Goal: Information Seeking & Learning: Learn about a topic

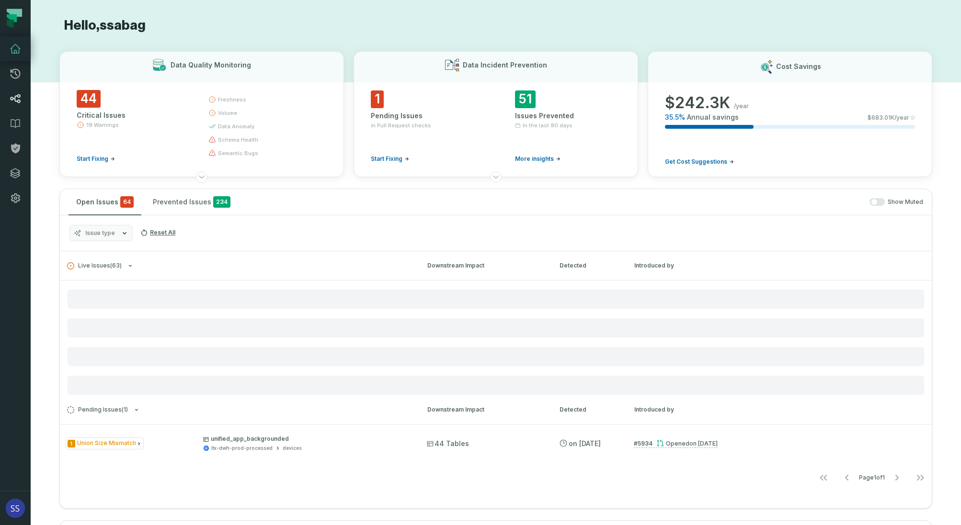
click at [21, 102] on link "Lineage" at bounding box center [15, 98] width 31 height 25
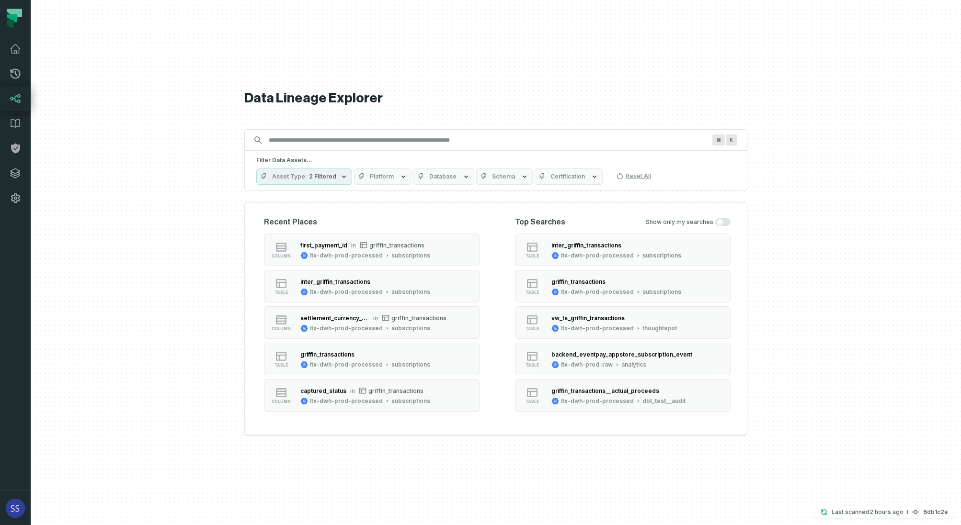
click at [329, 143] on input "Discovery Provider cmdk menu" at bounding box center [487, 140] width 448 height 15
type input "*"
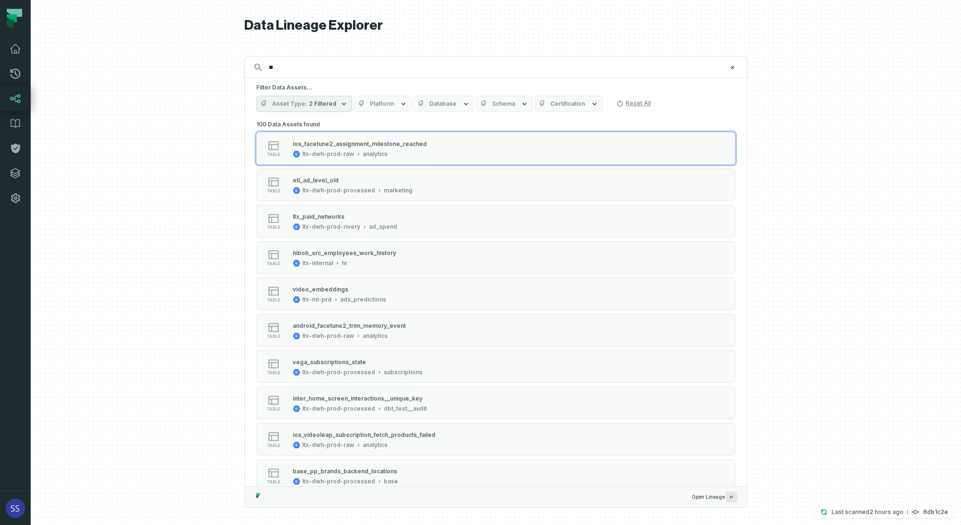
type input "*"
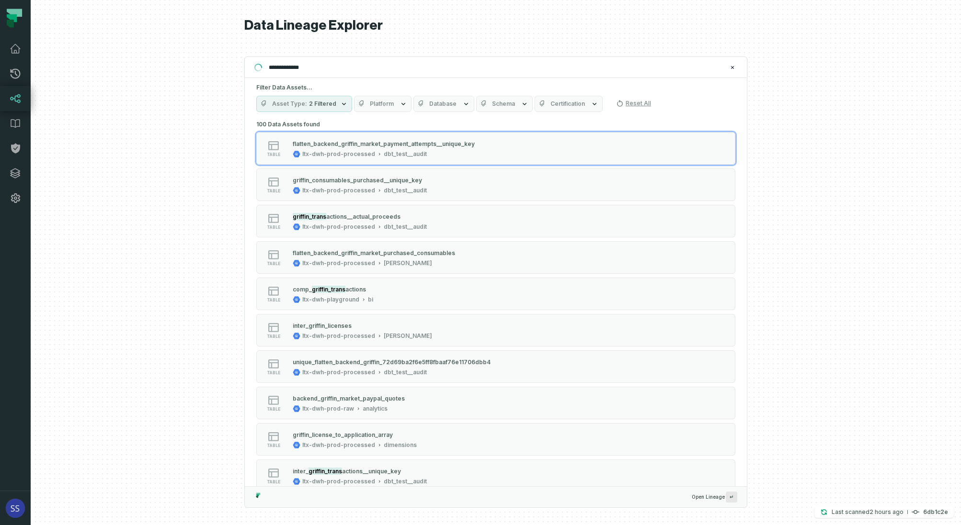
type input "**********"
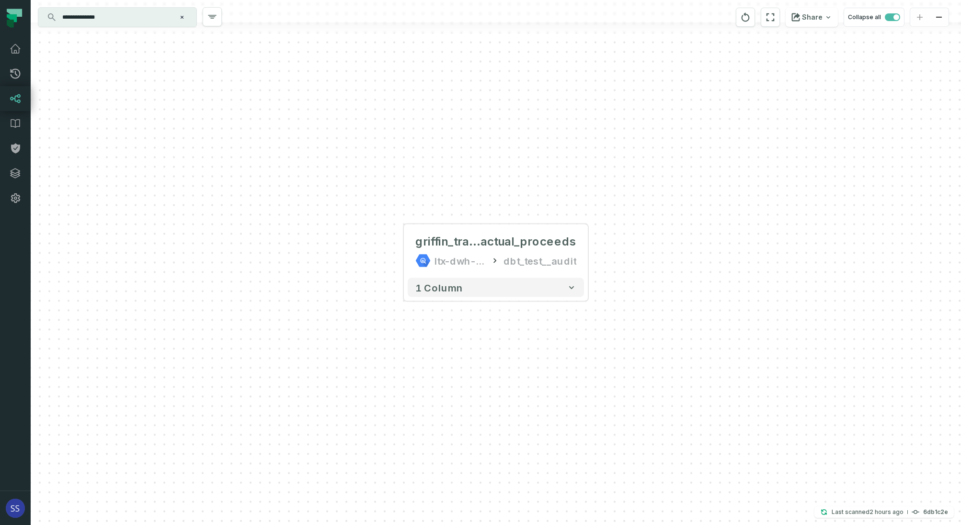
click at [110, 18] on input "**********" at bounding box center [117, 17] width 120 height 15
click at [110, 17] on input "**********" at bounding box center [117, 17] width 120 height 15
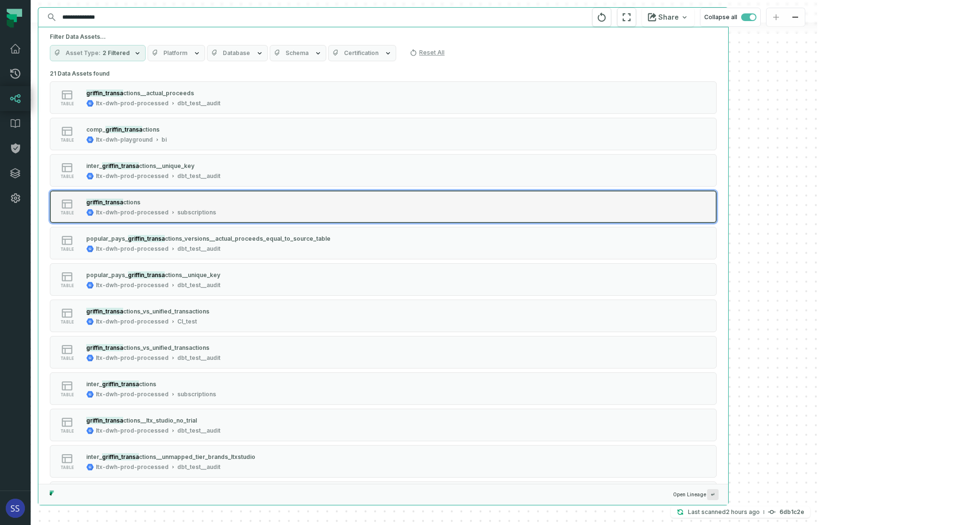
drag, startPoint x: 223, startPoint y: 201, endPoint x: 220, endPoint y: 208, distance: 7.5
click at [223, 201] on div "table griffin_transa ctions ltx-dwh-prod-processed subscriptions" at bounding box center [171, 206] width 239 height 19
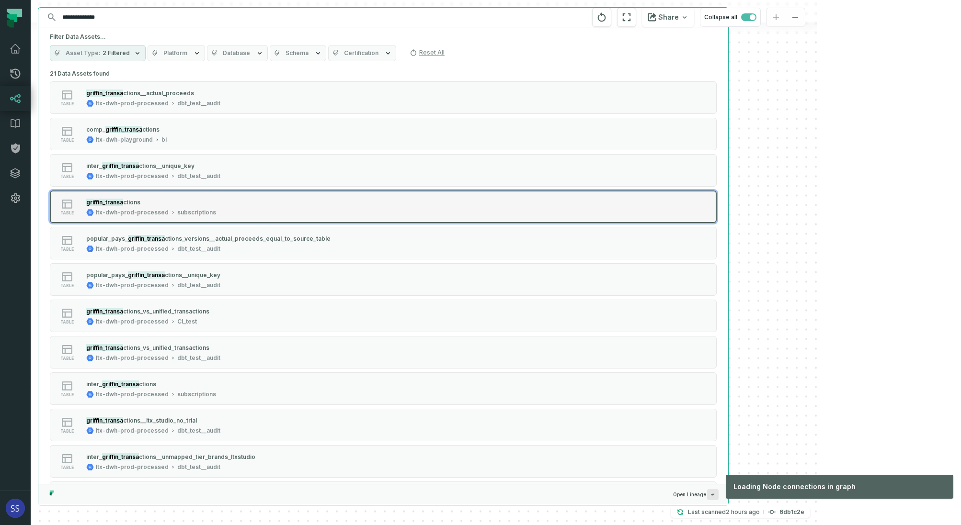
click at [177, 204] on div "griffin_transa ctions" at bounding box center [151, 202] width 130 height 10
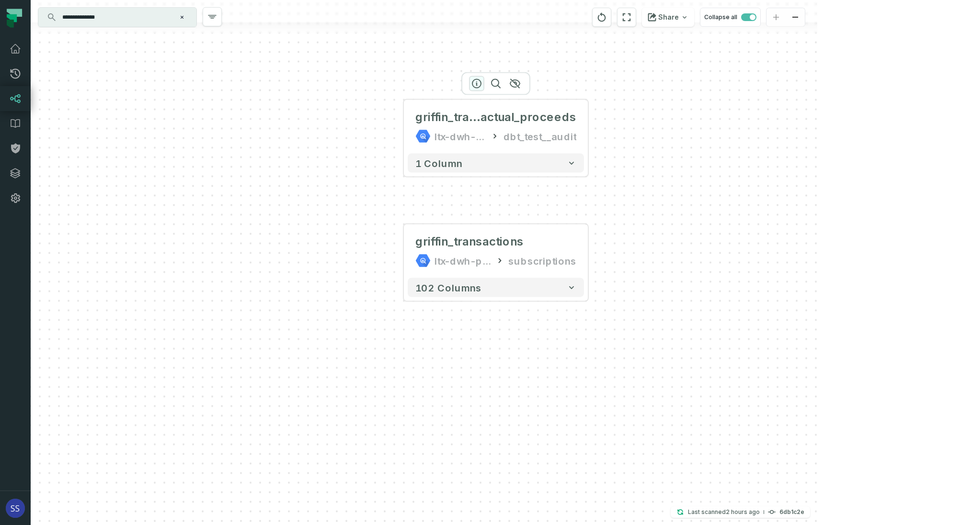
click at [479, 82] on icon "button" at bounding box center [476, 83] width 11 height 11
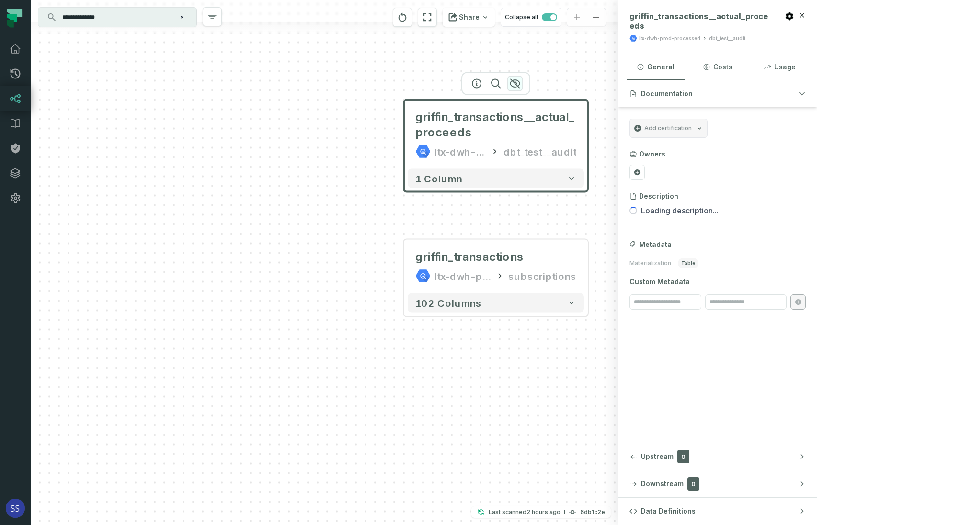
click at [514, 83] on icon "button" at bounding box center [514, 83] width 11 height 11
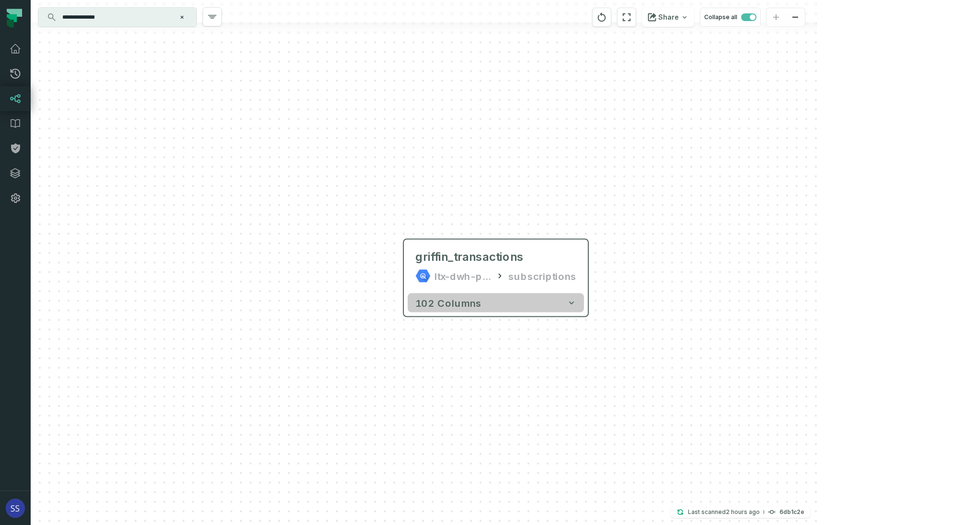
click at [574, 304] on icon "button" at bounding box center [571, 303] width 10 height 10
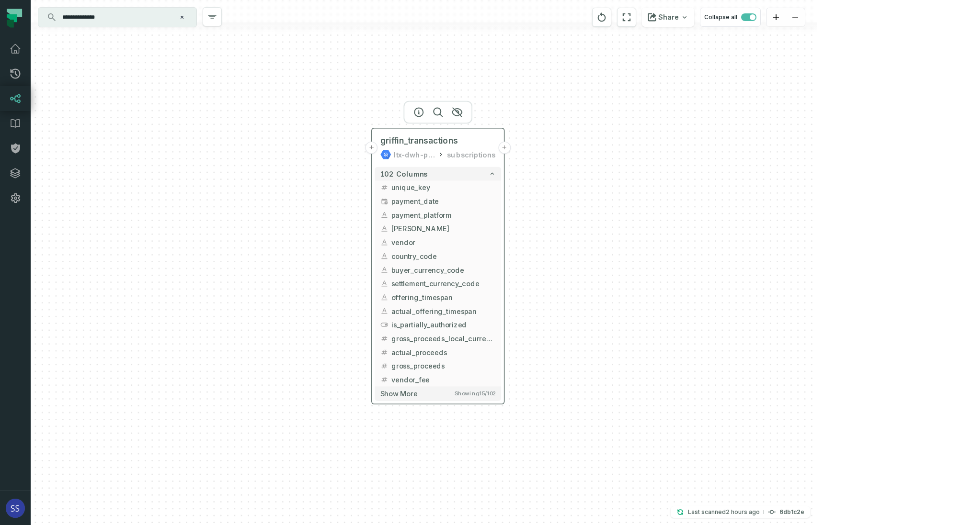
drag, startPoint x: 524, startPoint y: 275, endPoint x: 461, endPoint y: 134, distance: 154.1
click at [461, 134] on div "griffin_transactions ltx-dwh-prod-processed subscriptions" at bounding box center [437, 147] width 126 height 33
click at [430, 393] on button "Show more Showing 15 / 102" at bounding box center [437, 393] width 126 height 14
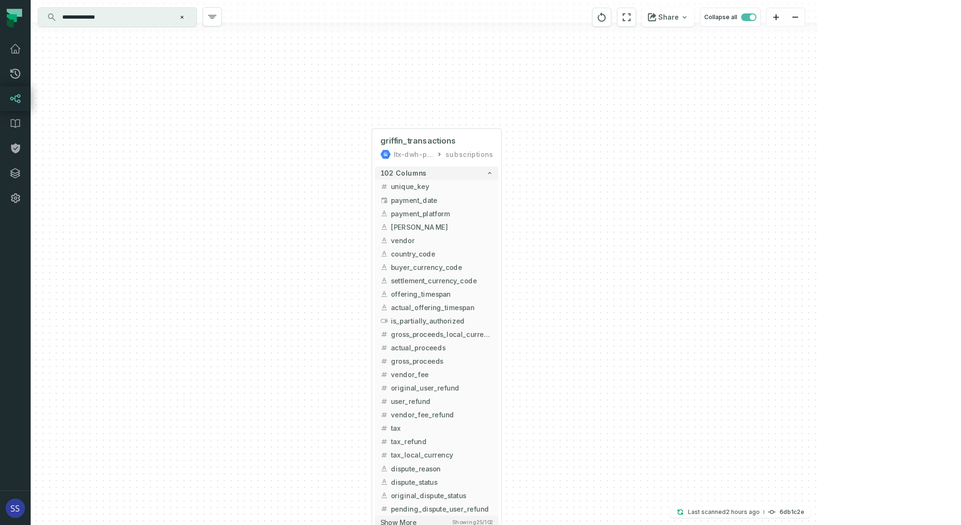
drag, startPoint x: 568, startPoint y: 342, endPoint x: 547, endPoint y: 180, distance: 163.7
click at [547, 179] on div "+ griffin_transactions ltx-dwh-prod-processed subscriptions + 102 columns + uni…" at bounding box center [424, 262] width 786 height 525
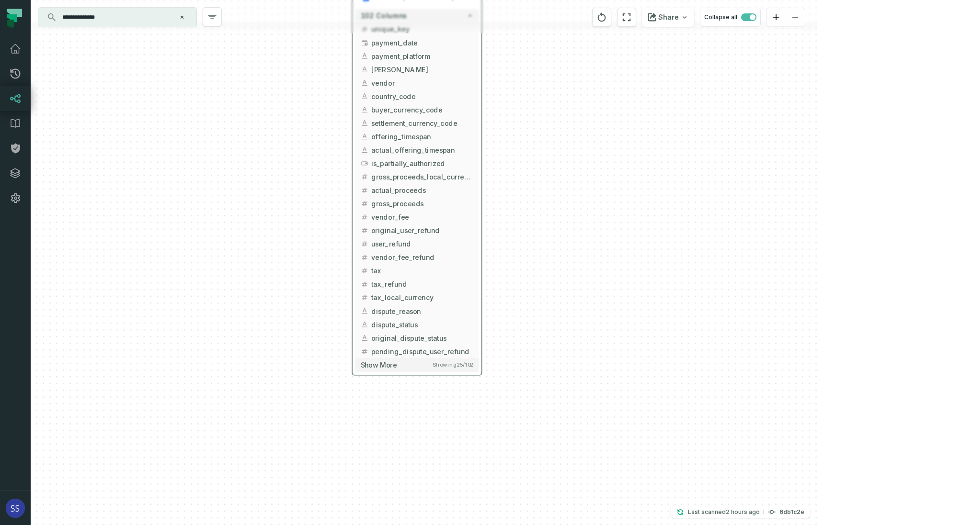
click at [422, 373] on div "102 columns + unique_key + + payment_date + + payment_platform + + griffin_app_…" at bounding box center [416, 190] width 129 height 368
click at [422, 369] on button "Show more Showing 25 / 102" at bounding box center [417, 365] width 124 height 14
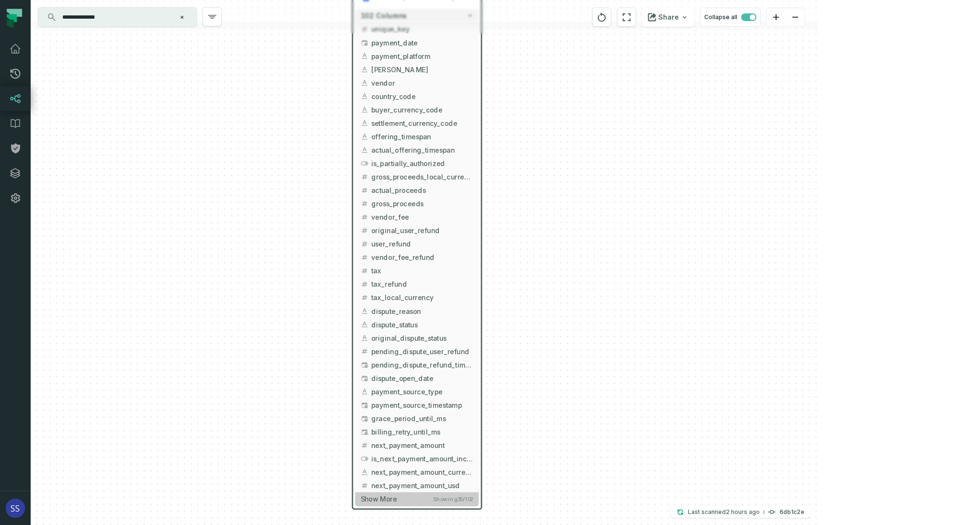
click at [418, 496] on button "Show more Showing 35 / 102" at bounding box center [417, 500] width 124 height 14
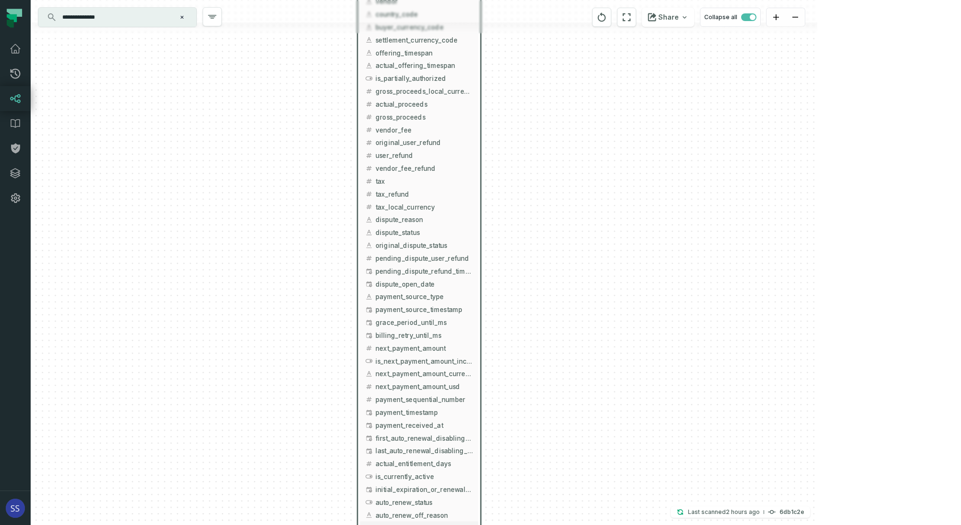
drag, startPoint x: 543, startPoint y: 411, endPoint x: 542, endPoint y: 248, distance: 163.8
click at [543, 253] on div "+ griffin_transactions ltx-dwh-prod-processed subscriptions + 102 columns + uni…" at bounding box center [424, 262] width 786 height 525
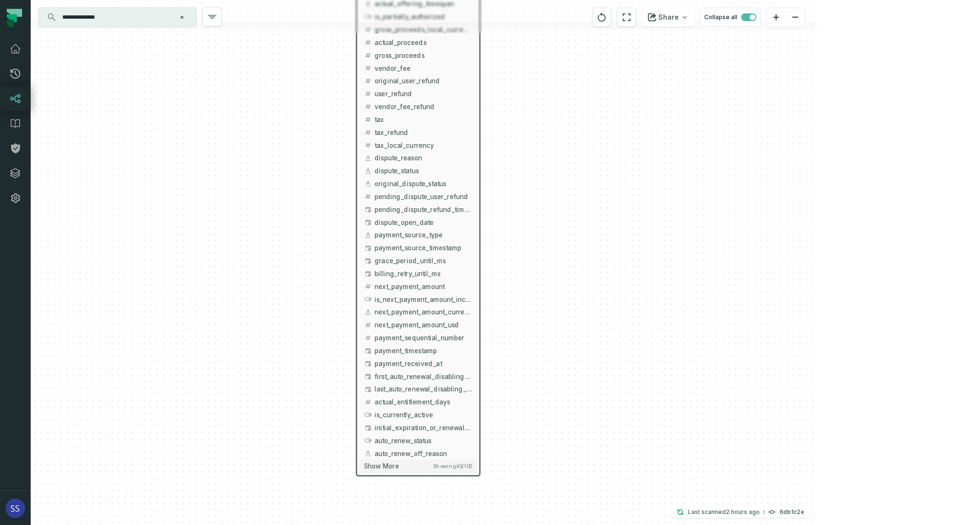
click at [409, 474] on div "102 columns + unique_key + + payment_date + + payment_platform + + griffin_app_…" at bounding box center [418, 171] width 124 height 610
click at [406, 468] on button "Show more Showing 45 / 102" at bounding box center [418, 466] width 118 height 13
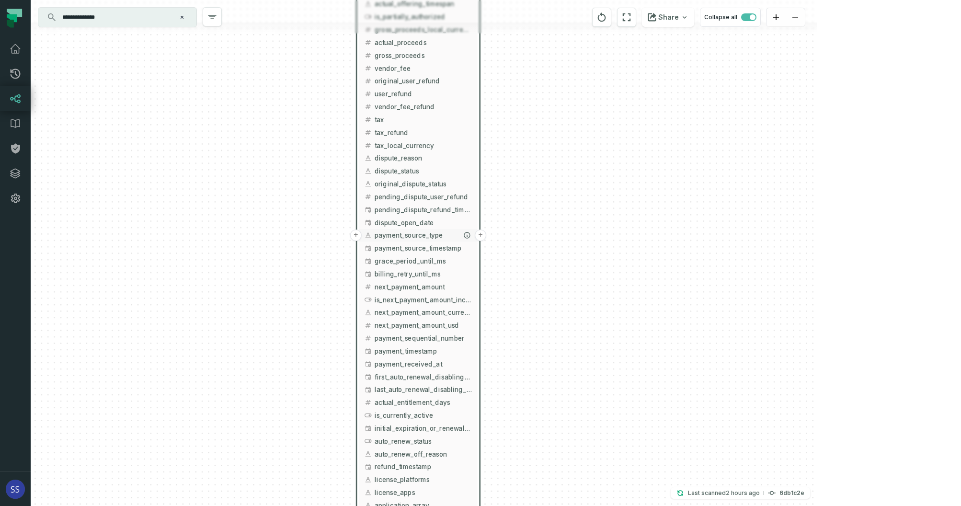
click at [481, 235] on button "+" at bounding box center [480, 234] width 11 height 11
click at [476, 234] on button "+" at bounding box center [480, 234] width 11 height 11
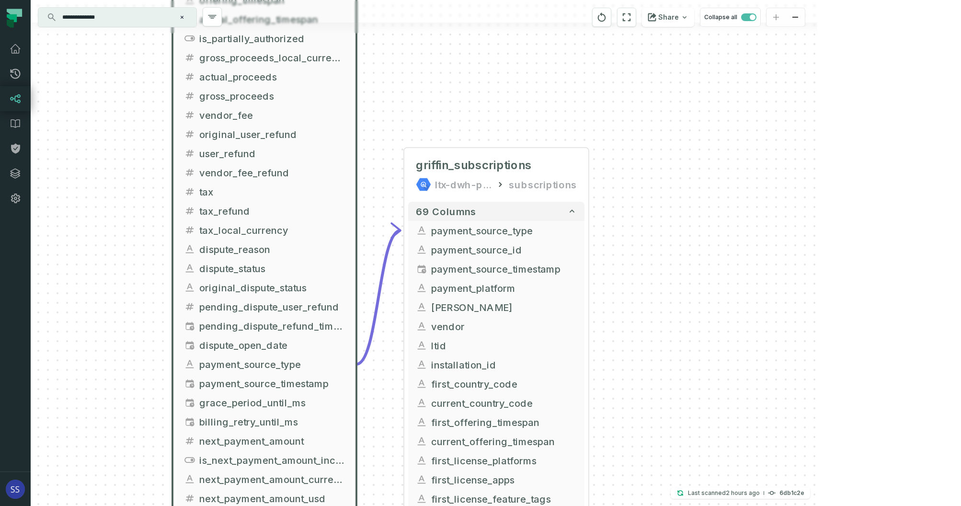
drag, startPoint x: 660, startPoint y: 308, endPoint x: 660, endPoint y: 194, distance: 114.0
click at [661, 198] on div "+ griffin_subscriptions ltx-dwh-prod-processed subscriptions + 69 columns - pay…" at bounding box center [424, 253] width 786 height 506
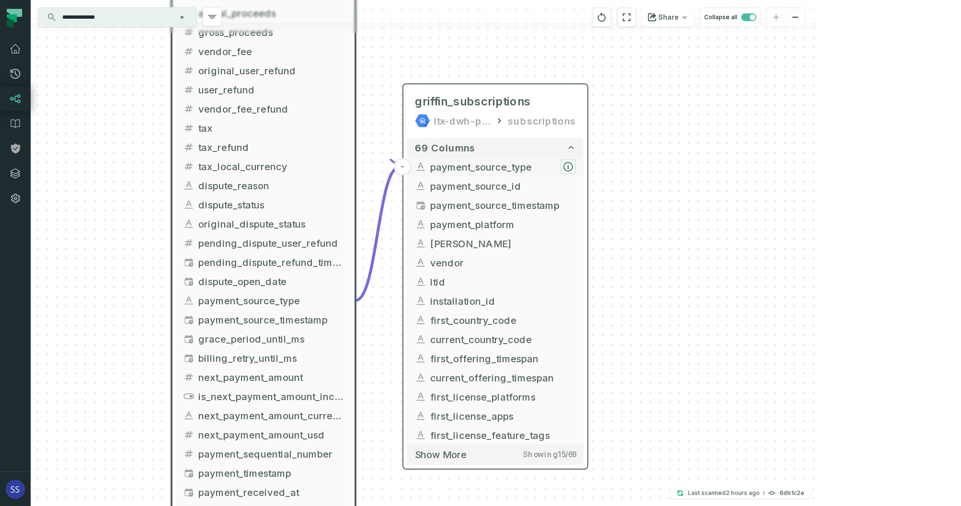
click at [567, 166] on icon "button" at bounding box center [568, 166] width 9 height 9
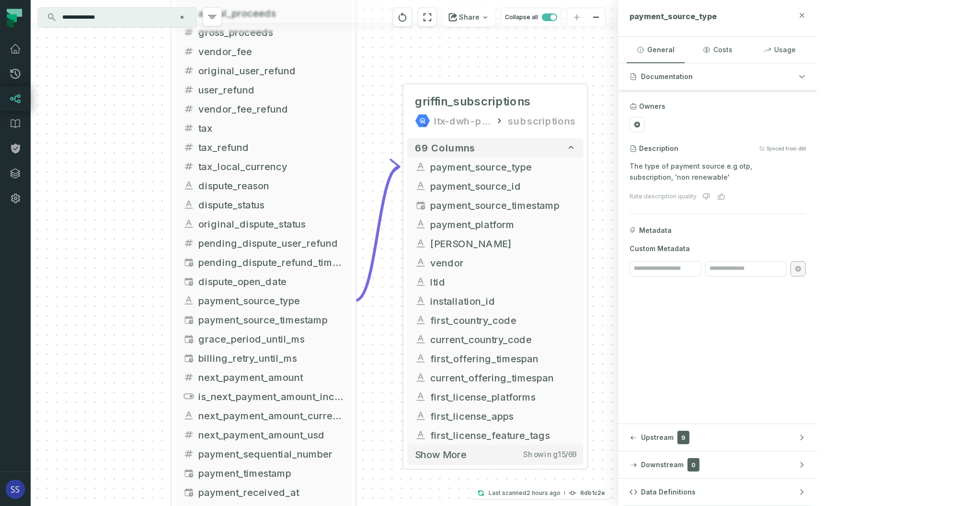
click at [804, 14] on icon "button" at bounding box center [802, 15] width 4 height 4
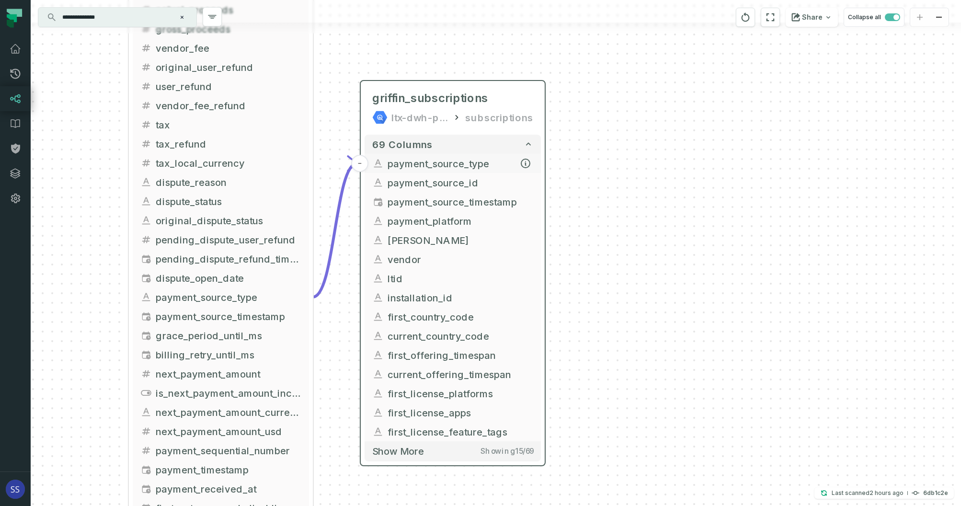
drag, startPoint x: 536, startPoint y: 167, endPoint x: 545, endPoint y: 162, distance: 10.5
click at [533, 162] on span "payment_source_type" at bounding box center [460, 163] width 146 height 14
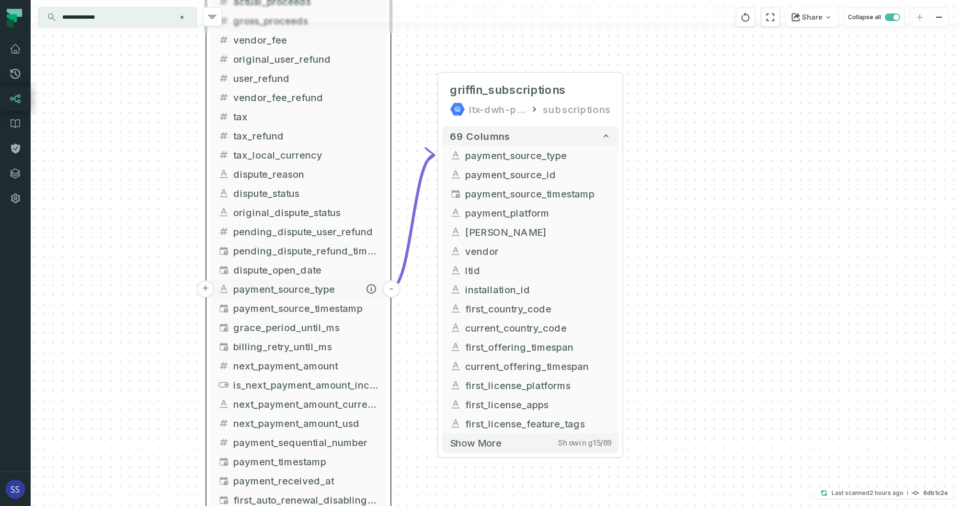
drag, startPoint x: 310, startPoint y: 297, endPoint x: 368, endPoint y: 292, distance: 57.7
click at [379, 287] on span "payment_source_type" at bounding box center [306, 289] width 146 height 14
